Goal: Task Accomplishment & Management: Manage account settings

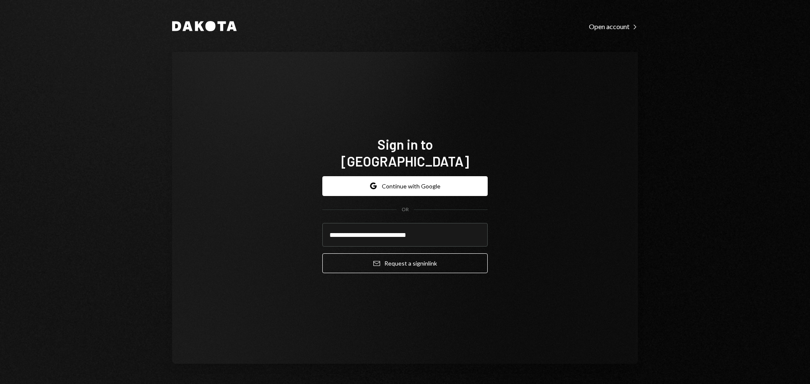
type input "**********"
click at [373, 260] on icon "Email" at bounding box center [376, 263] width 7 height 7
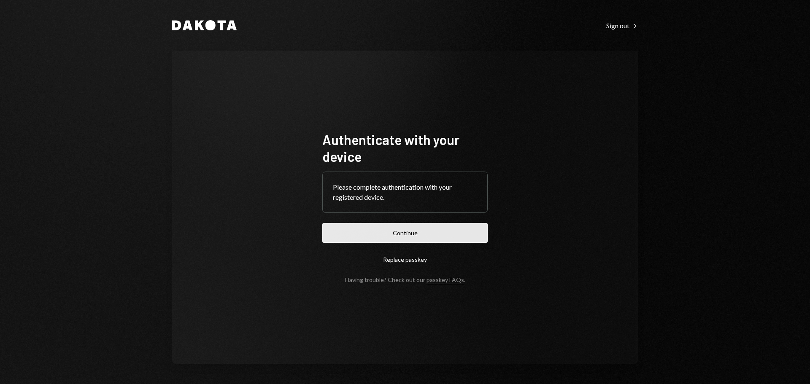
click at [345, 237] on button "Continue" at bounding box center [404, 233] width 165 height 20
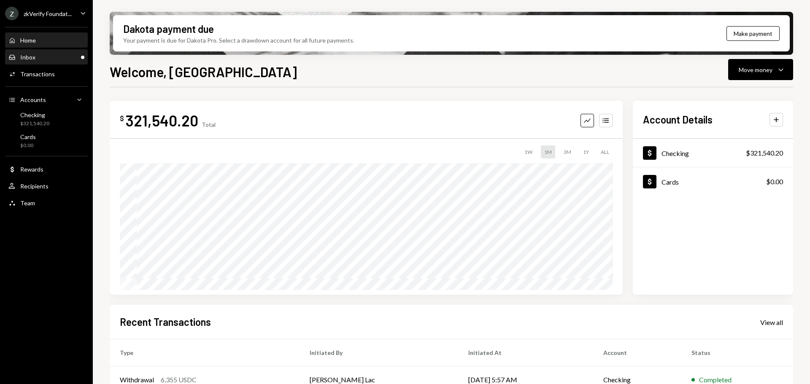
click at [71, 55] on div "Inbox Inbox" at bounding box center [46, 58] width 76 height 8
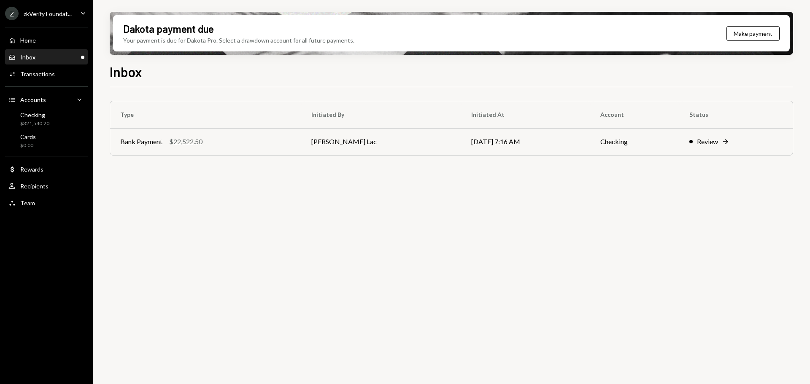
click at [47, 14] on div "zkVerify Foundat..." at bounding box center [48, 13] width 48 height 7
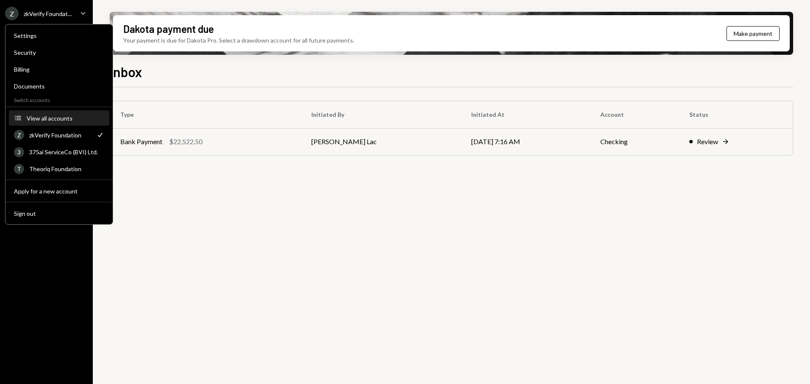
click at [60, 116] on div "View all accounts" at bounding box center [66, 118] width 78 height 7
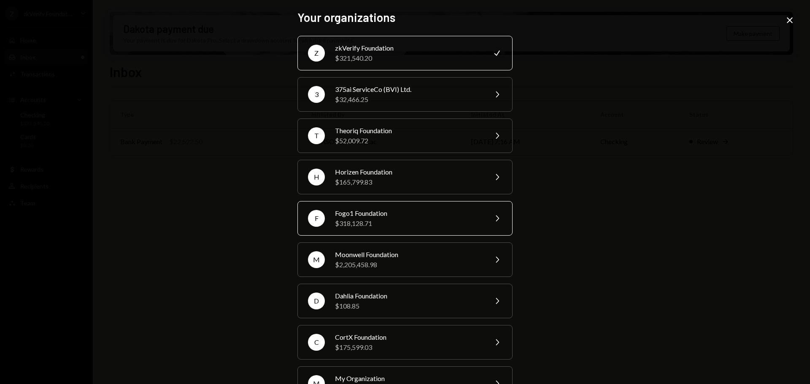
click at [366, 218] on div "$318,128.71" at bounding box center [408, 223] width 147 height 10
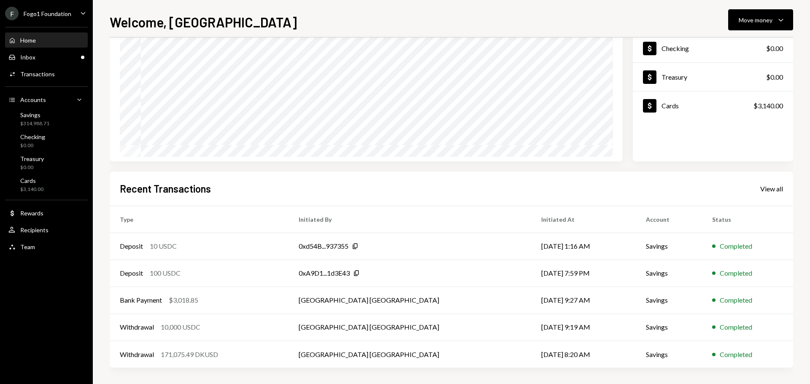
scroll to position [84, 0]
click at [288, 252] on td "Deposit 10 USDC" at bounding box center [199, 245] width 179 height 27
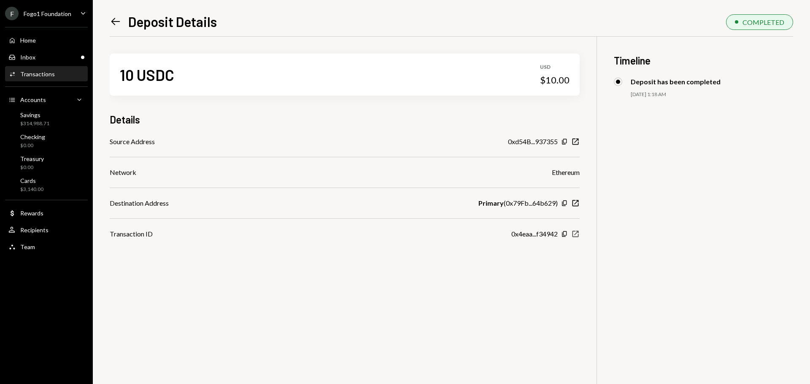
click at [576, 232] on icon "New Window" at bounding box center [575, 234] width 8 height 8
click at [117, 23] on icon "Left Arrow" at bounding box center [116, 22] width 12 height 12
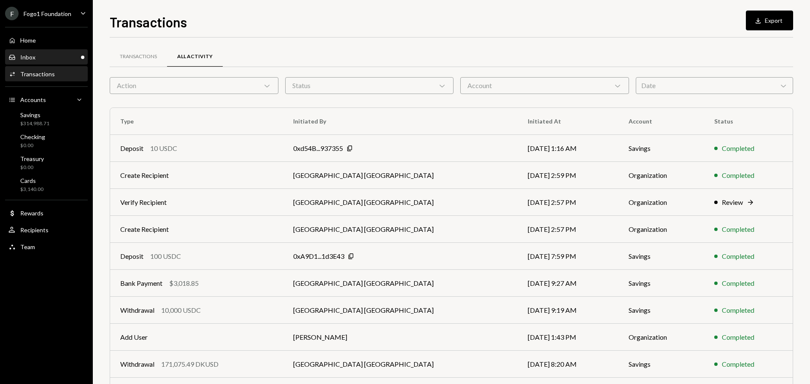
click at [60, 55] on div "Inbox Inbox" at bounding box center [46, 58] width 76 height 8
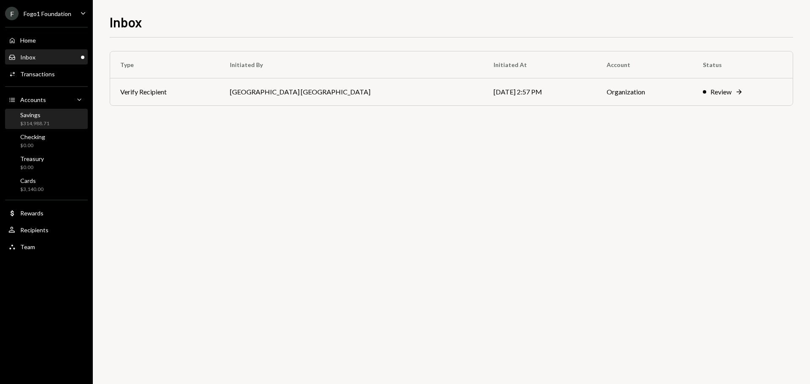
click at [30, 119] on div "Savings $314,988.71" at bounding box center [34, 119] width 29 height 16
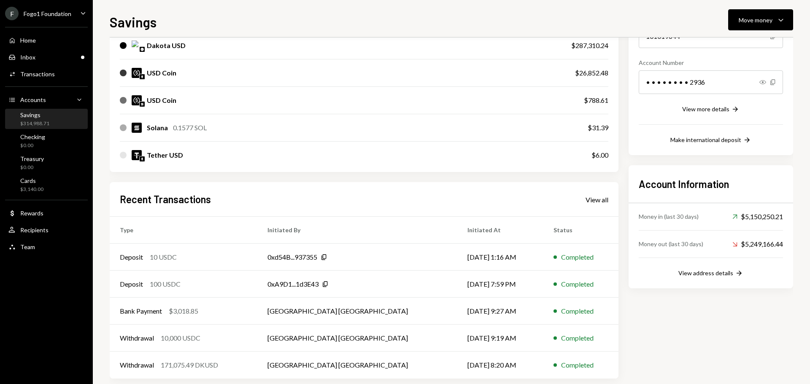
scroll to position [124, 0]
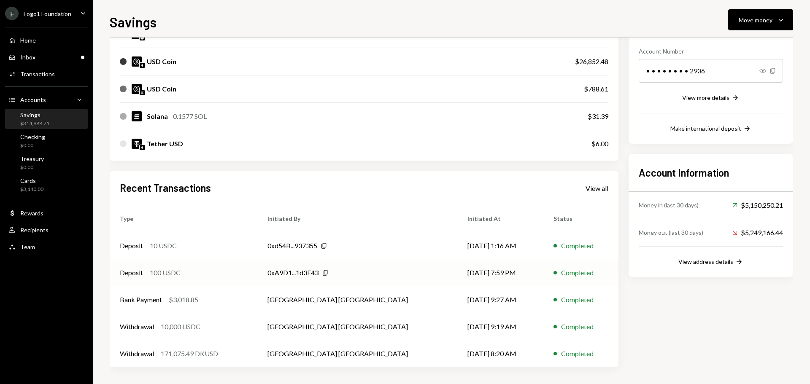
click at [217, 275] on div "Deposit 100 USDC" at bounding box center [183, 273] width 127 height 10
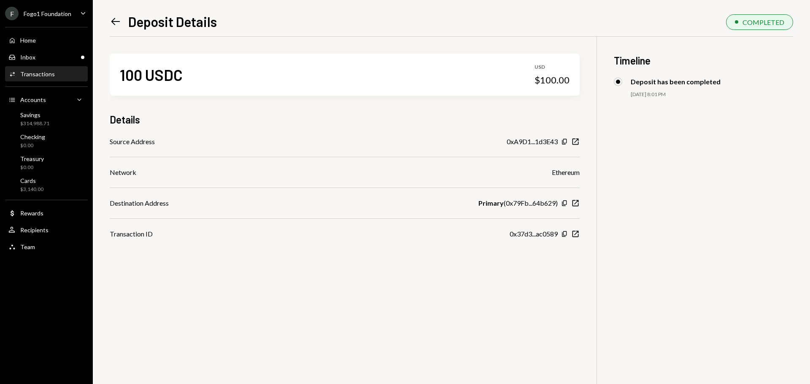
click at [114, 30] on div "Left Arrow Deposit Details COMPLETED 100 USDC USD $100.00 Details Source Addres…" at bounding box center [451, 198] width 683 height 372
click at [35, 59] on div "Inbox" at bounding box center [27, 57] width 15 height 7
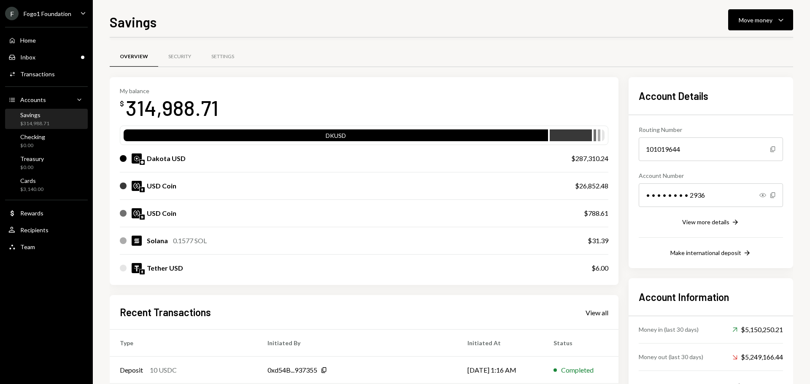
scroll to position [124, 0]
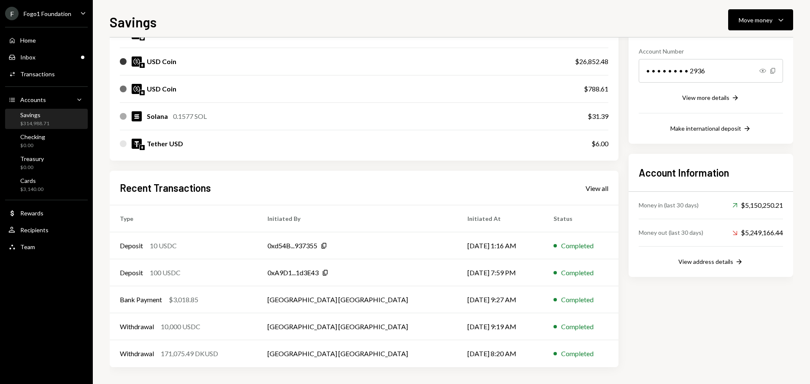
click at [55, 13] on div "Fogo1 Foundation" at bounding box center [48, 13] width 48 height 7
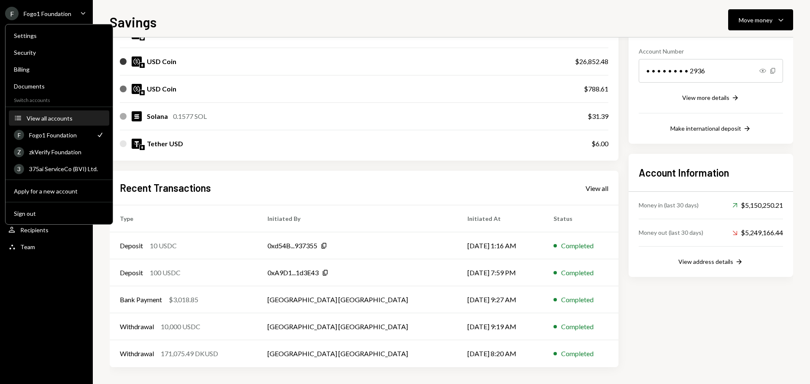
click at [55, 117] on div "View all accounts" at bounding box center [66, 118] width 78 height 7
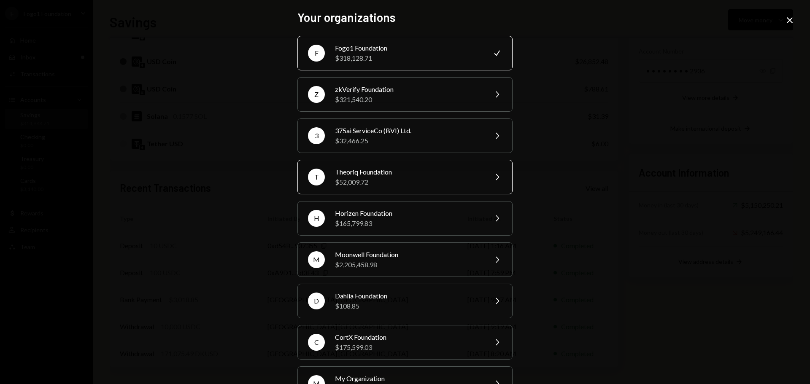
click at [347, 189] on div "T Theoriq Foundation $52,009.72 Chevron Right" at bounding box center [404, 177] width 215 height 35
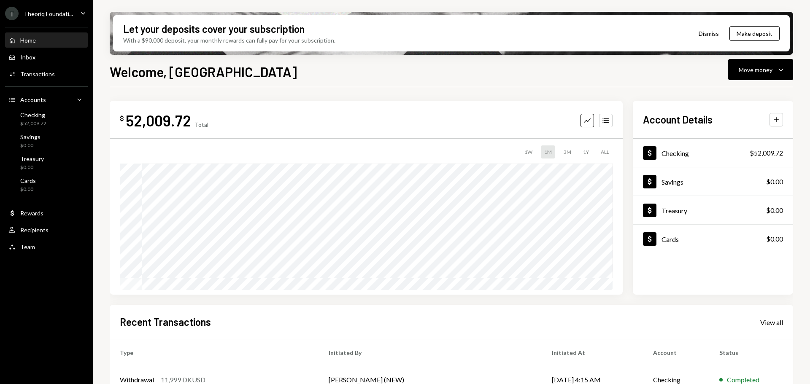
click at [777, 323] on div "View all" at bounding box center [771, 322] width 23 height 8
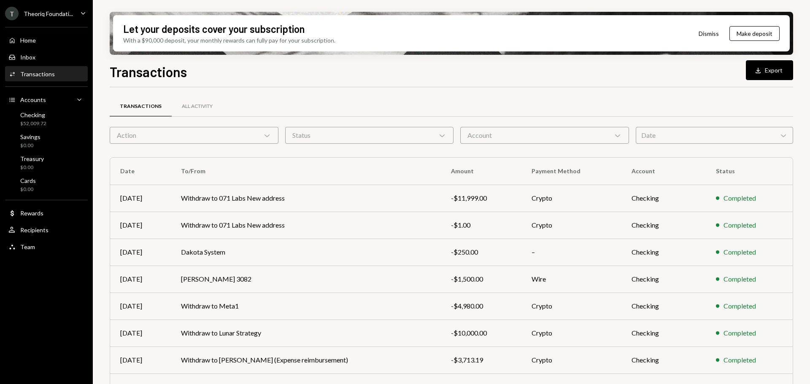
click at [240, 141] on div "Action Chevron Down" at bounding box center [194, 135] width 169 height 17
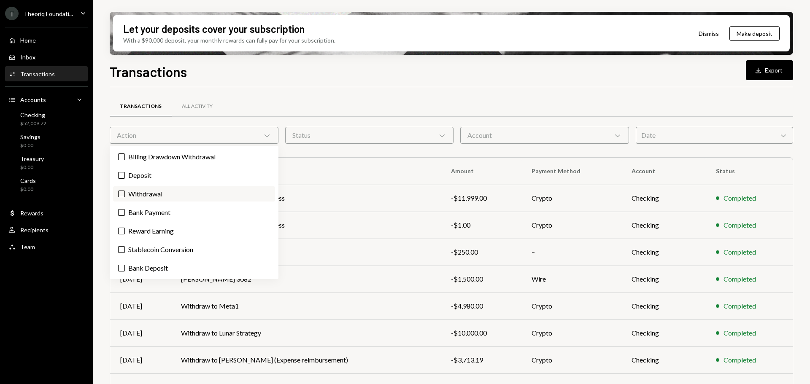
click at [209, 190] on label "Withdrawal" at bounding box center [194, 193] width 162 height 15
click at [125, 191] on button "Withdrawal" at bounding box center [121, 194] width 7 height 7
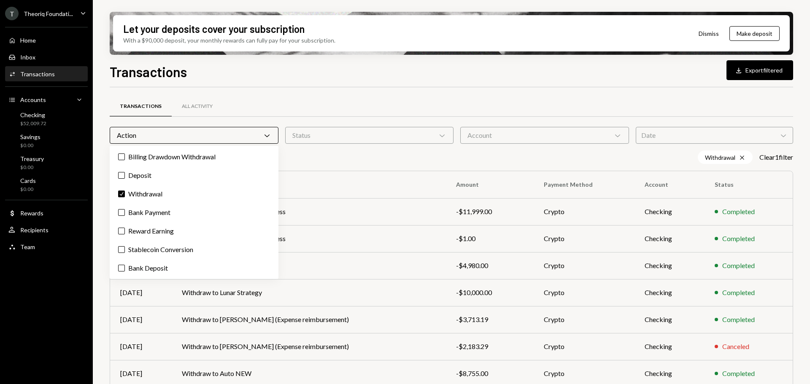
click at [97, 207] on div "Let your deposits cover your subscription With a $90,000 deposit, your monthly …" at bounding box center [451, 192] width 717 height 384
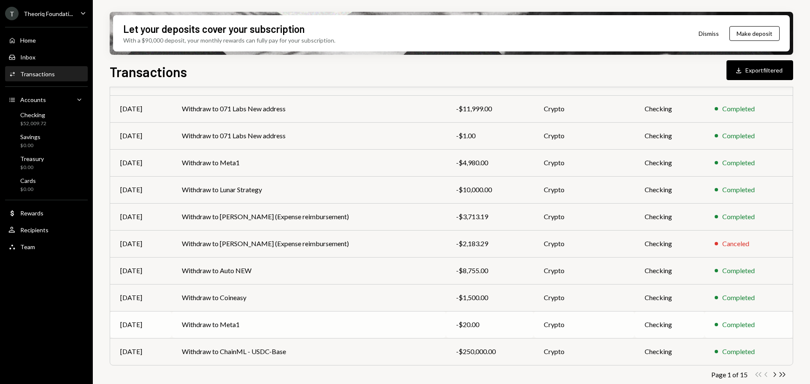
scroll to position [110, 0]
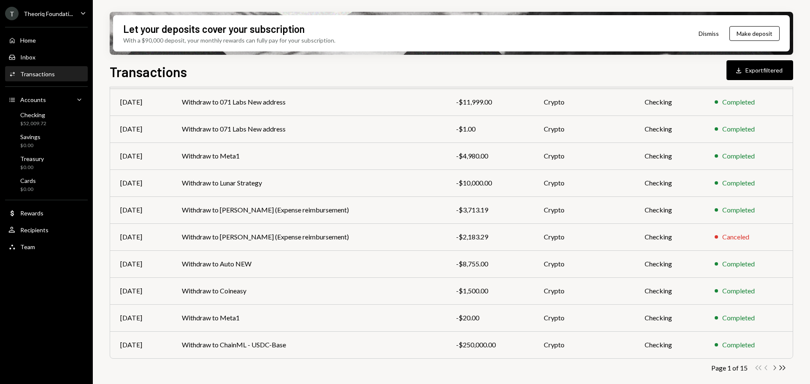
click at [772, 369] on icon "Chevron Right" at bounding box center [774, 368] width 8 height 8
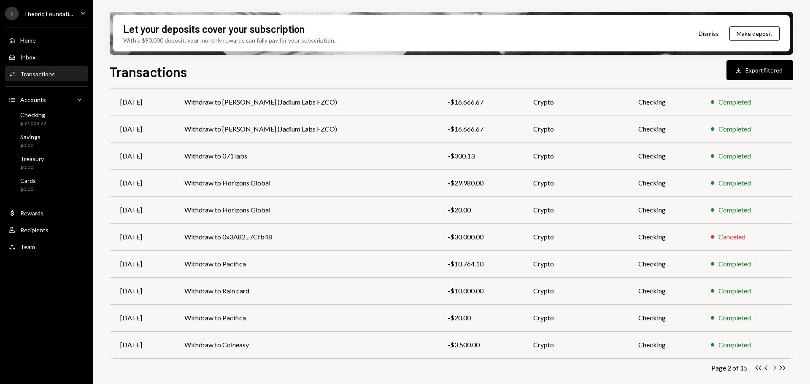
click at [775, 368] on icon "button" at bounding box center [774, 368] width 3 height 5
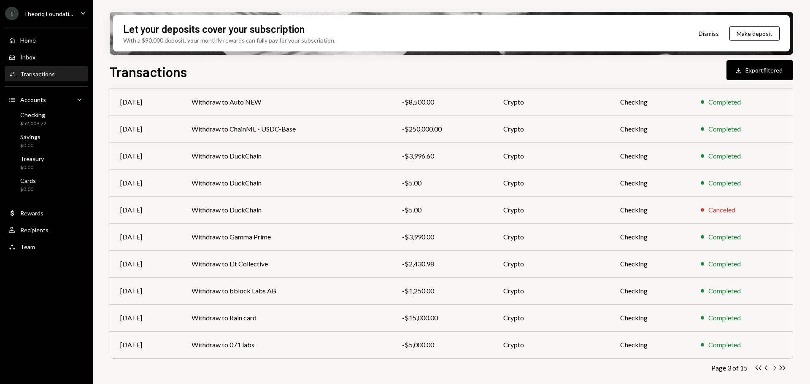
click at [774, 371] on icon "Chevron Right" at bounding box center [774, 368] width 8 height 8
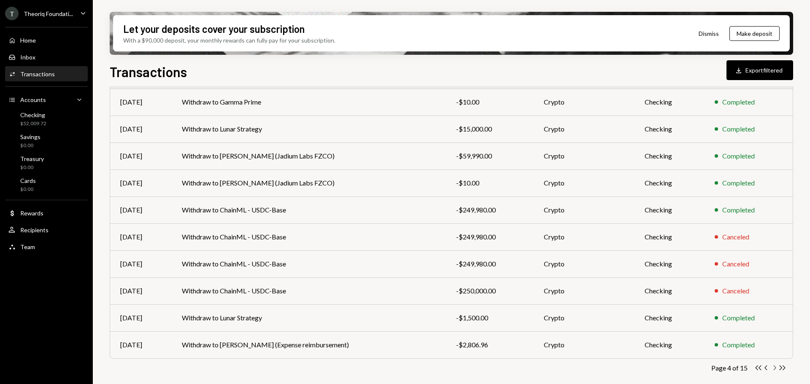
click at [772, 368] on icon "Chevron Right" at bounding box center [774, 368] width 8 height 8
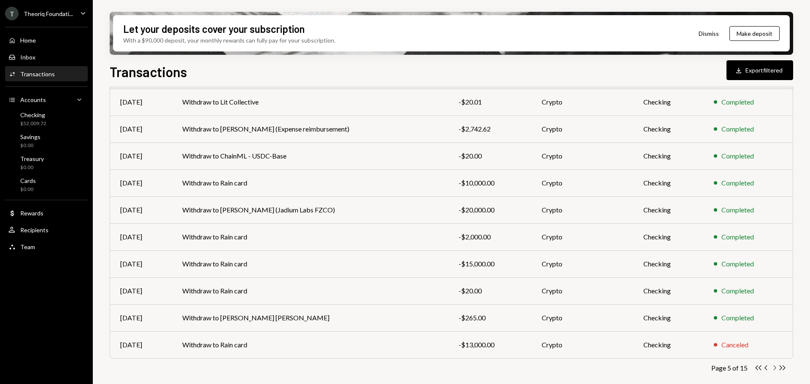
click at [775, 370] on icon "Chevron Right" at bounding box center [774, 368] width 8 height 8
